Goal: Transaction & Acquisition: Subscribe to service/newsletter

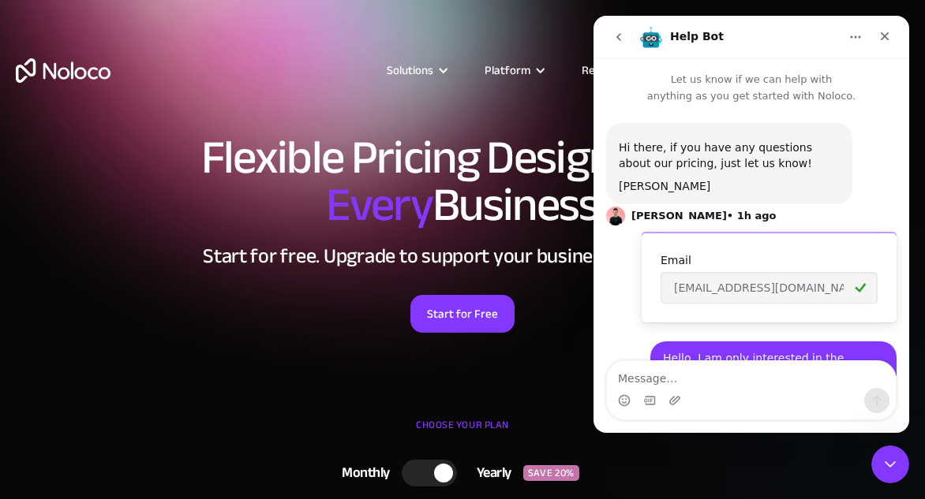
scroll to position [338, 0]
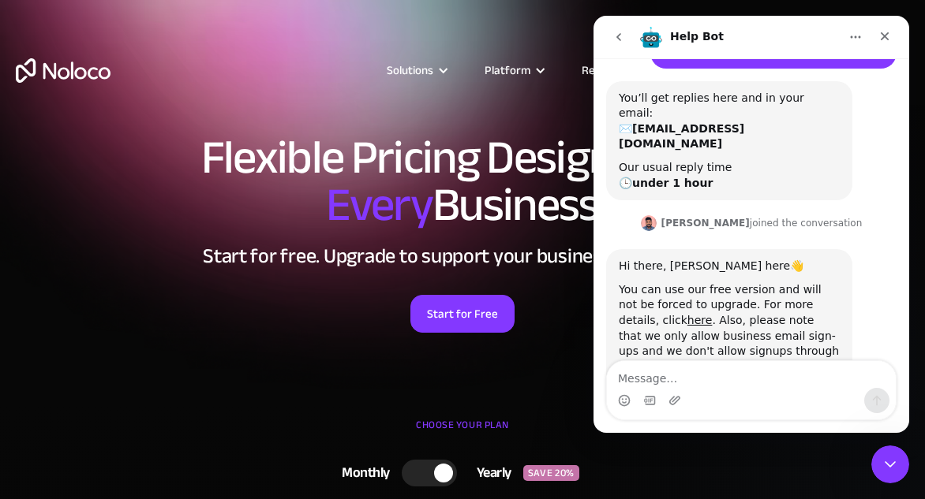
click at [760, 491] on div "Monthly Yearly SAVE 20% Monthly Yearly SAVE 20%" at bounding box center [462, 473] width 893 height 41
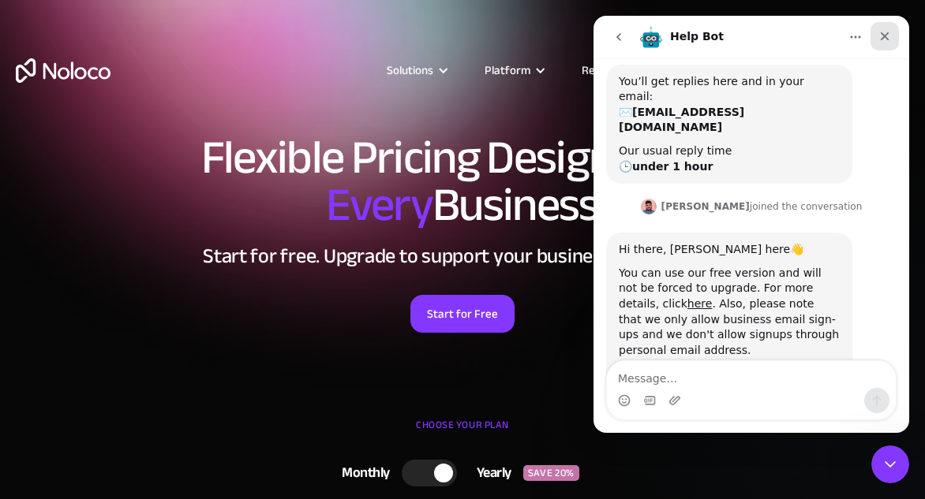
click at [887, 43] on div "Close" at bounding box center [884, 36] width 28 height 28
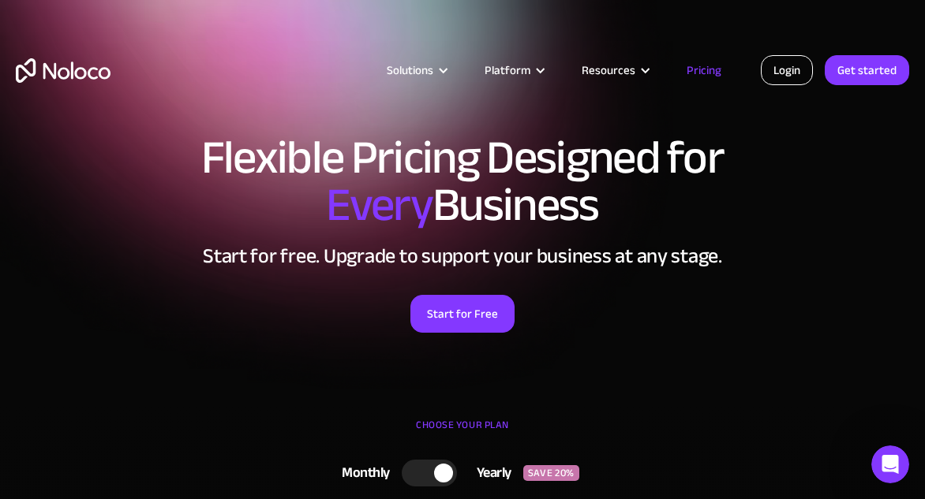
click at [800, 71] on link "Login" at bounding box center [786, 70] width 52 height 30
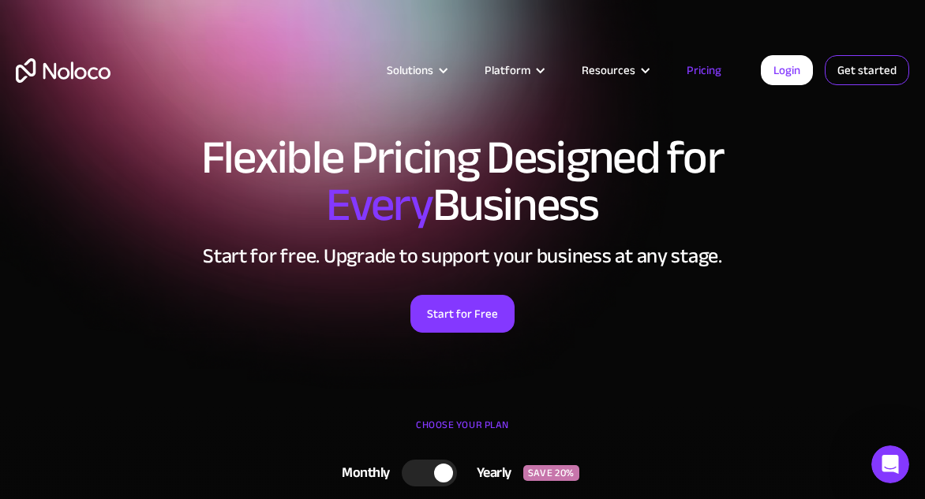
click at [0, 0] on link "Get started" at bounding box center [0, 0] width 0 height 0
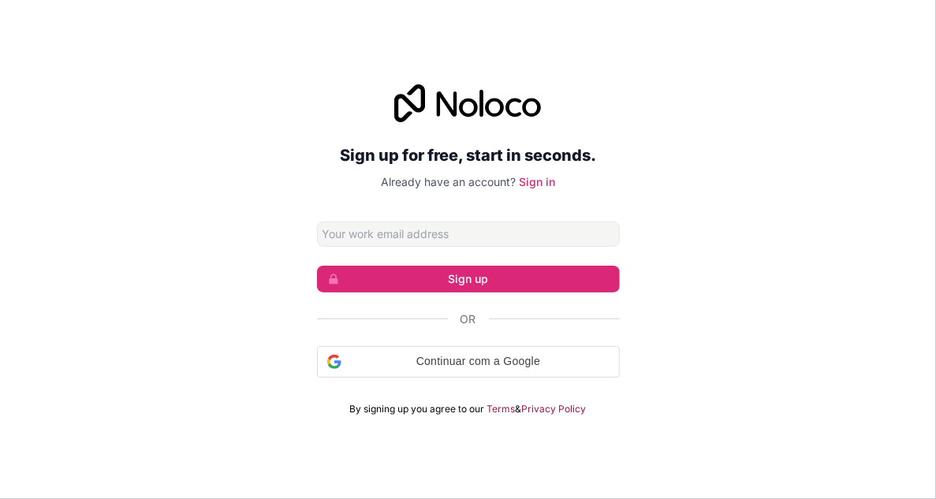
click at [493, 235] on input "Email address" at bounding box center [468, 234] width 303 height 25
